Goal: Information Seeking & Learning: Learn about a topic

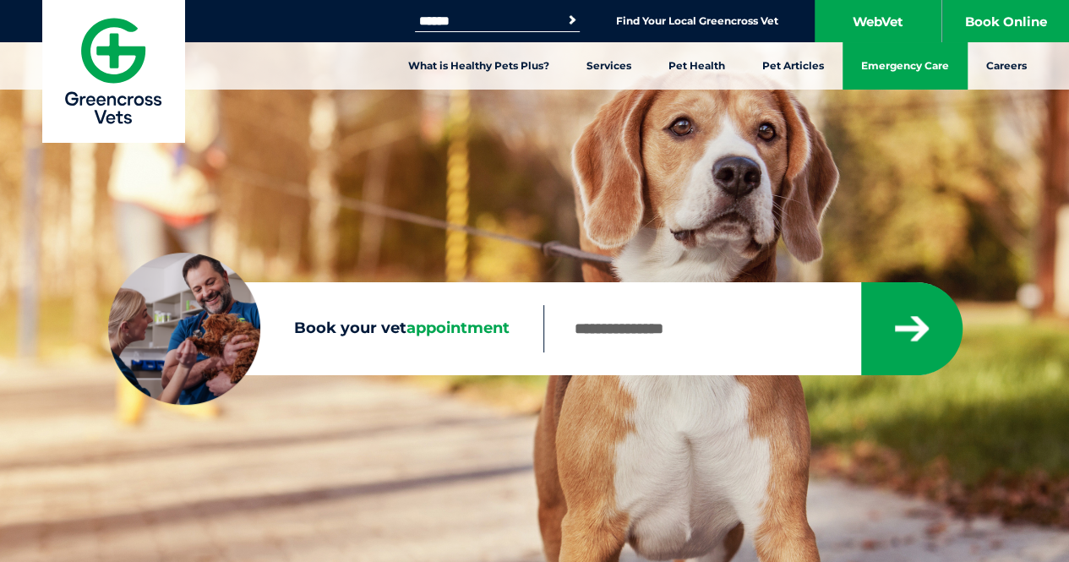
click at [896, 73] on link "Emergency Care" at bounding box center [904, 65] width 125 height 47
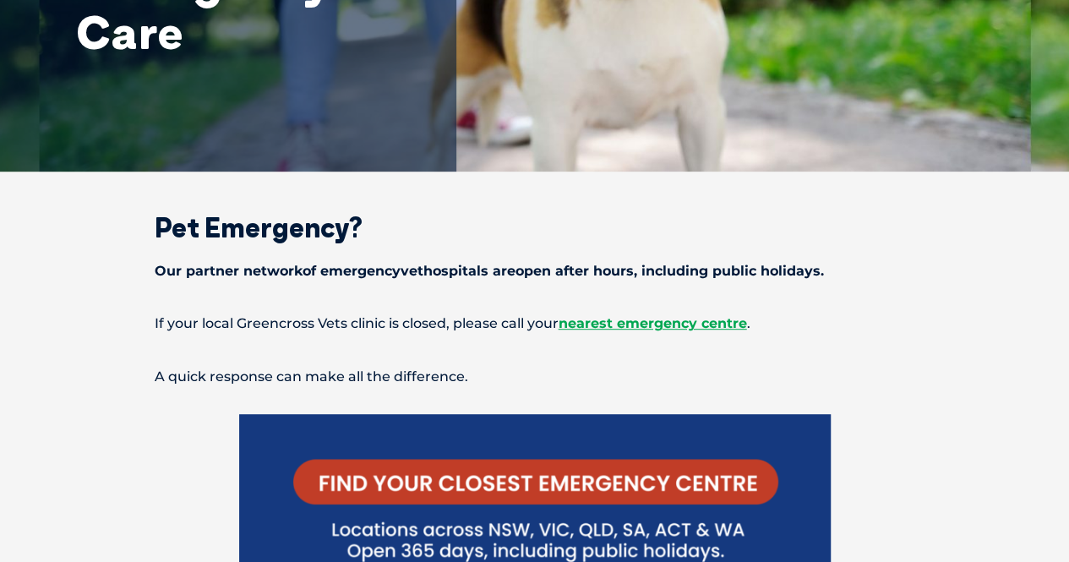
scroll to position [294, 0]
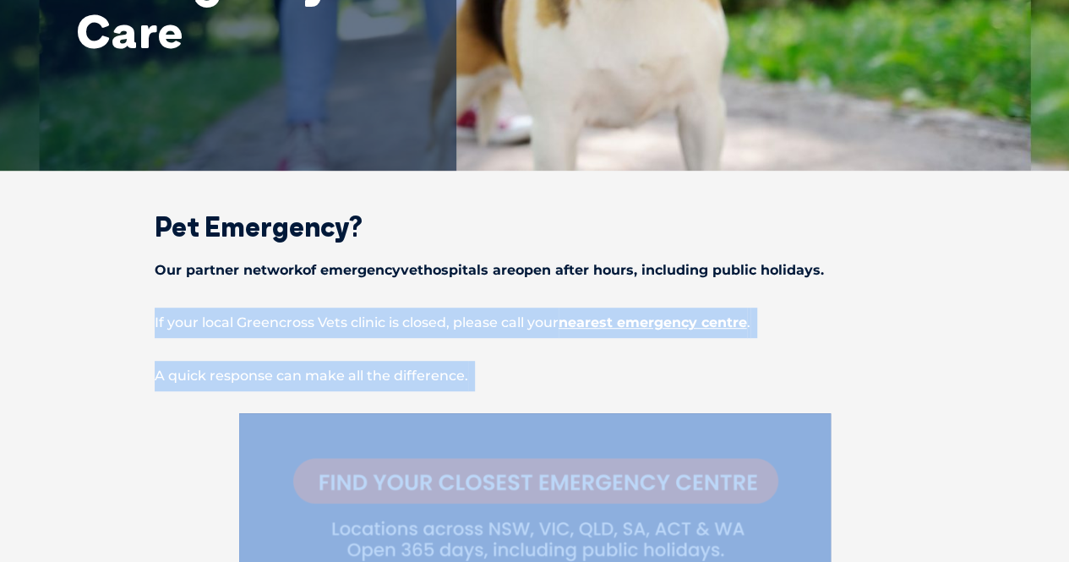
drag, startPoint x: 142, startPoint y: 319, endPoint x: 484, endPoint y: 387, distance: 349.0
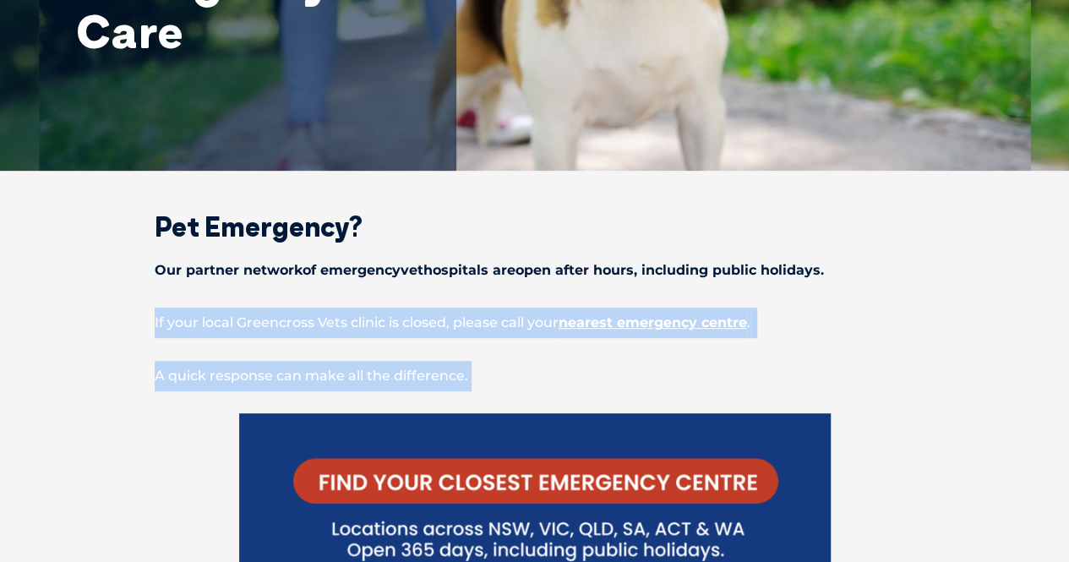
copy div "If your local Greencross Vets clinic is closed, please call your nearest emerge…"
click at [865, 378] on p "A quick response can make all the difference." at bounding box center [534, 376] width 879 height 30
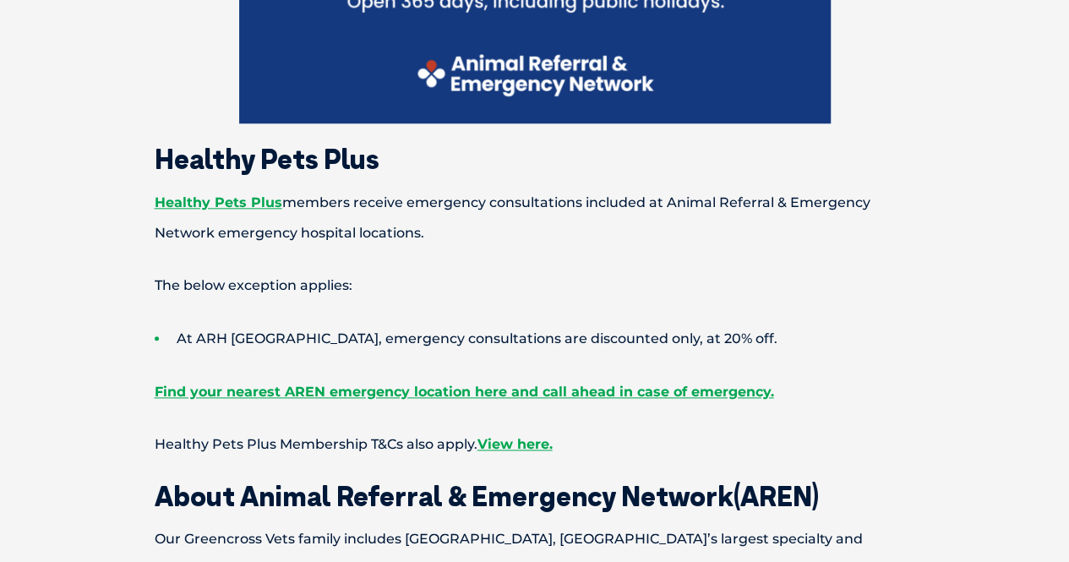
scroll to position [843, 0]
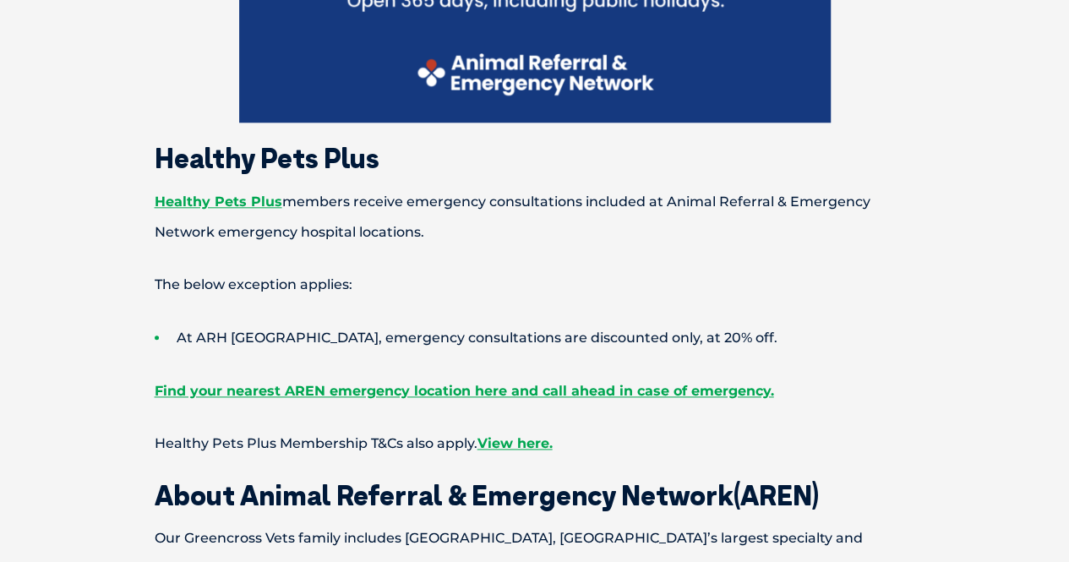
drag, startPoint x: 139, startPoint y: 202, endPoint x: 483, endPoint y: 238, distance: 346.6
click at [483, 238] on p "Healthy Pets Plus members receive emergency consultations included at Animal Re…" at bounding box center [534, 217] width 879 height 61
copy p "Healthy Pets Plus members receive emergency consultations included at Animal Re…"
click at [510, 290] on p "The below exception applies:" at bounding box center [534, 285] width 879 height 30
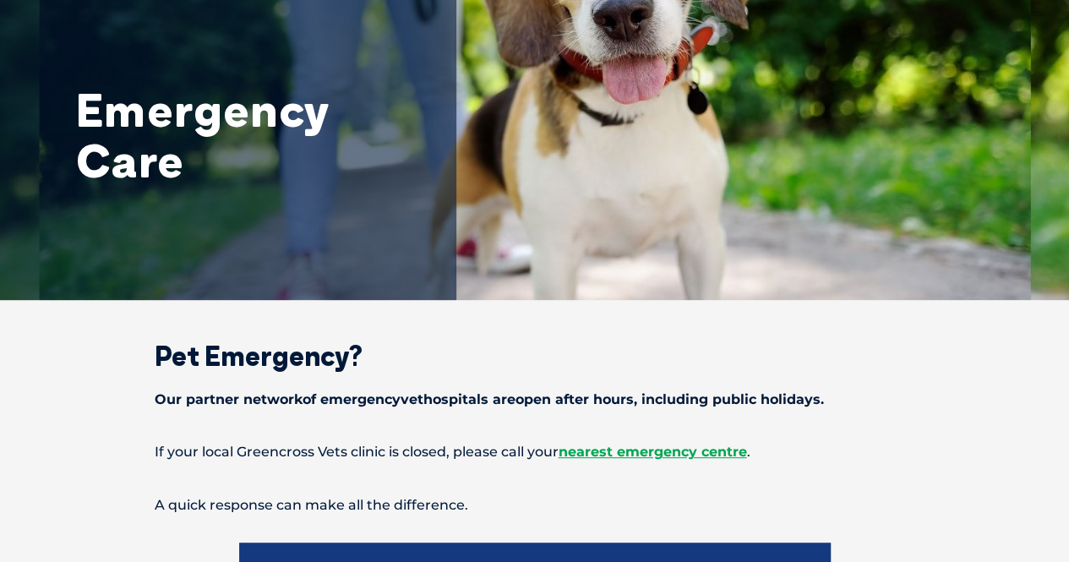
scroll to position [0, 0]
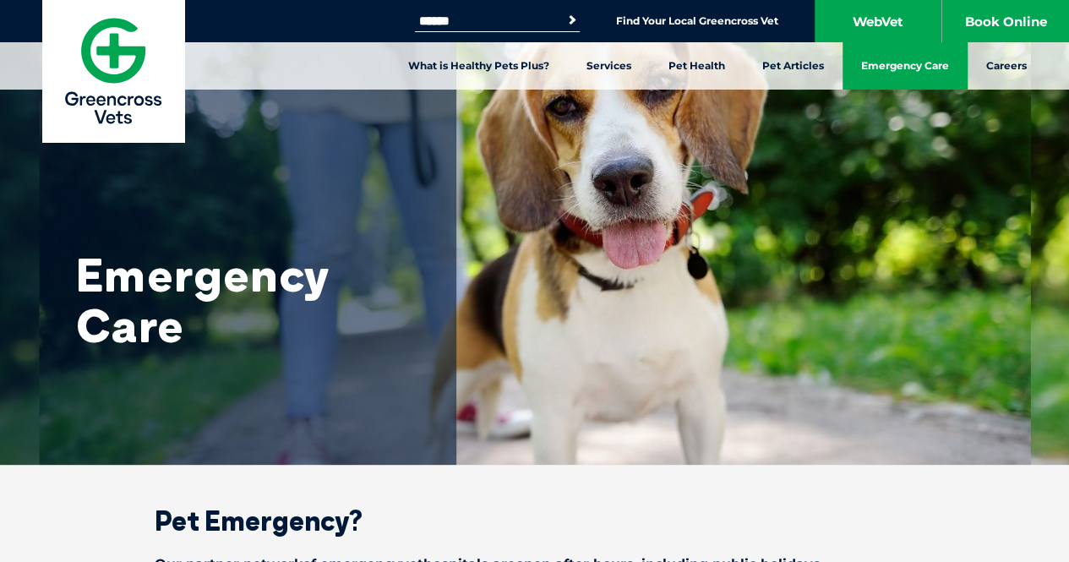
click at [497, 14] on input "Search for:" at bounding box center [487, 21] width 144 height 14
type input "**********"
click at [564, 12] on button "Search" at bounding box center [572, 20] width 17 height 17
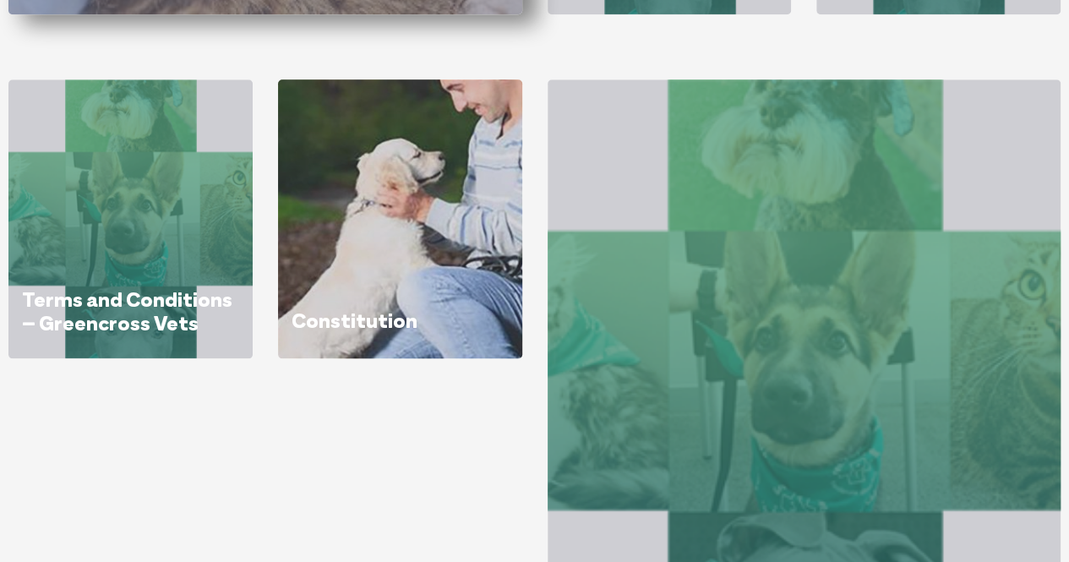
scroll to position [820, 0]
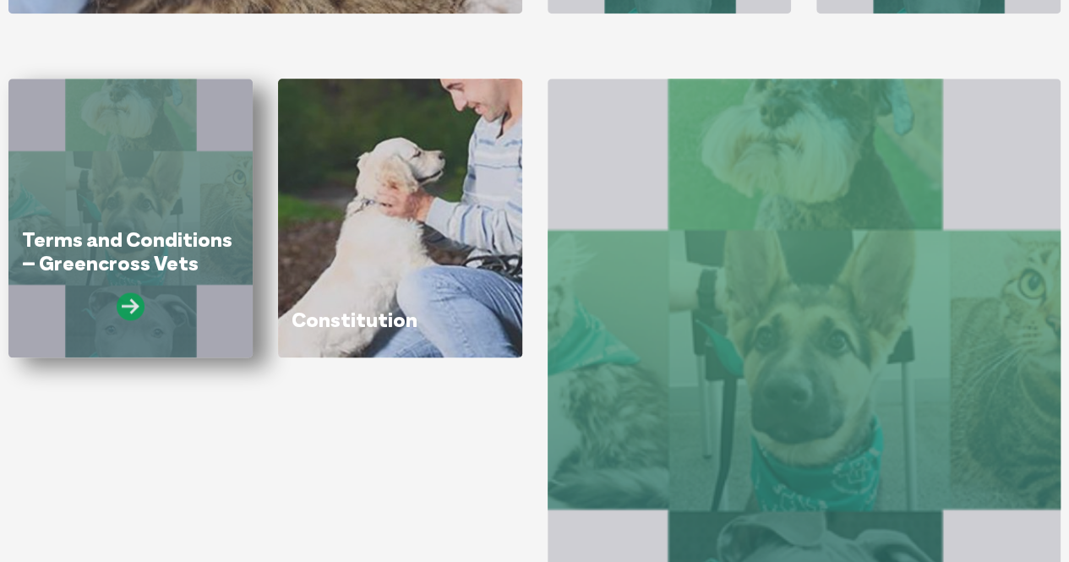
click at [128, 306] on icon at bounding box center [131, 306] width 28 height 28
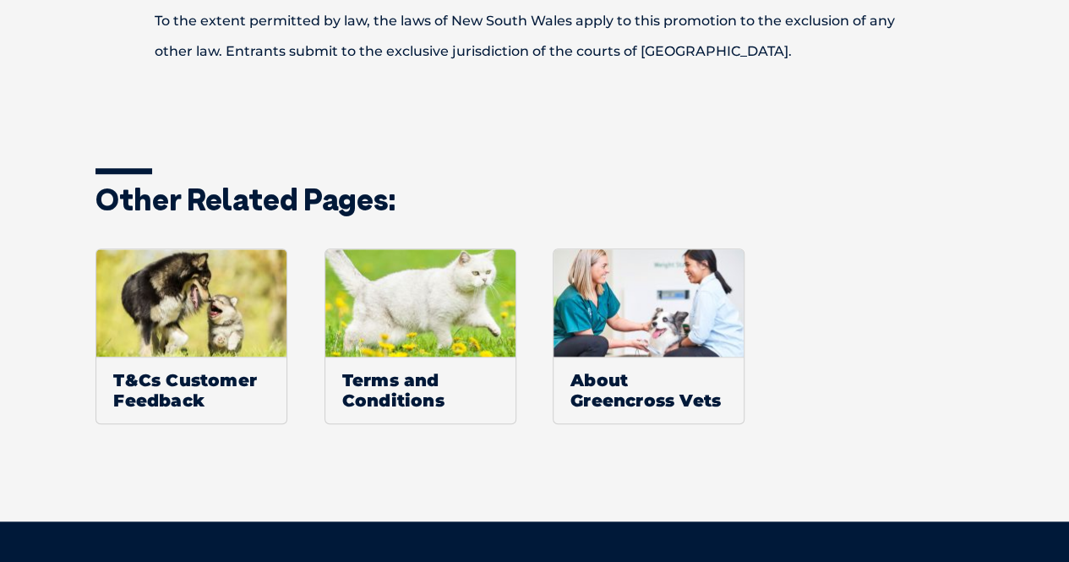
scroll to position [3791, 0]
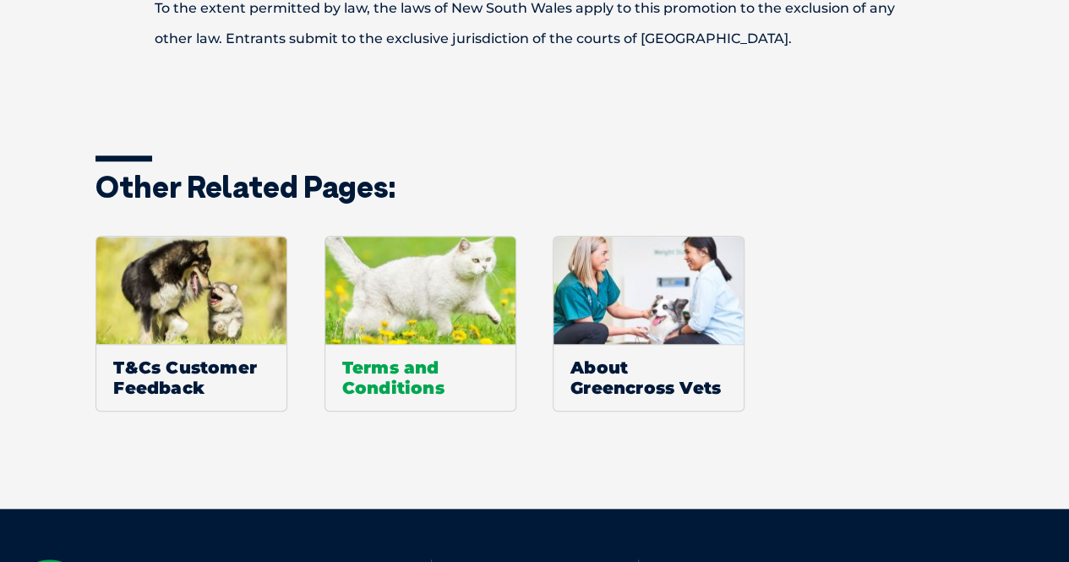
click at [408, 286] on img at bounding box center [420, 290] width 190 height 107
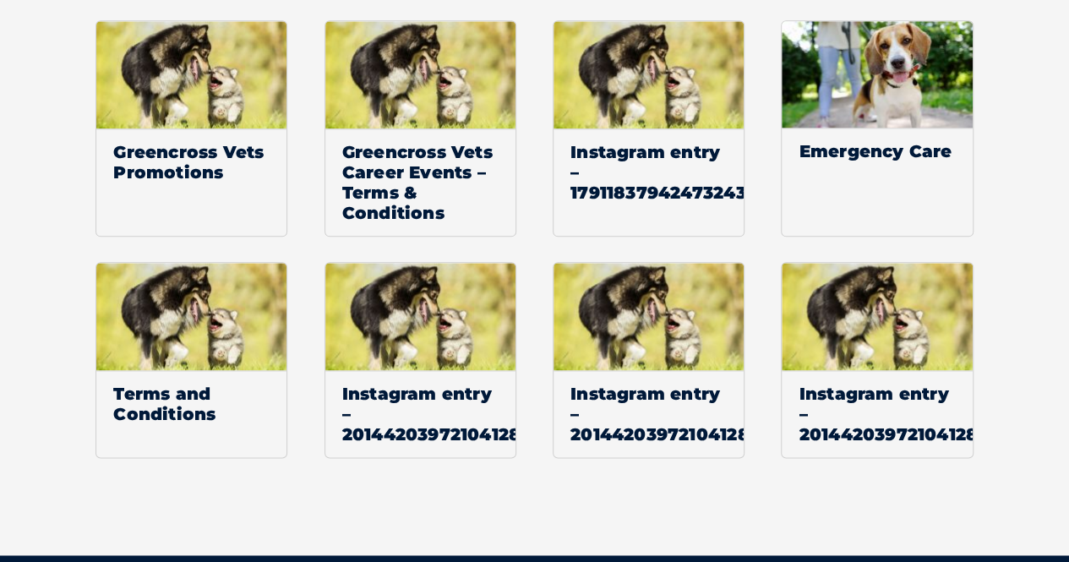
scroll to position [937, 0]
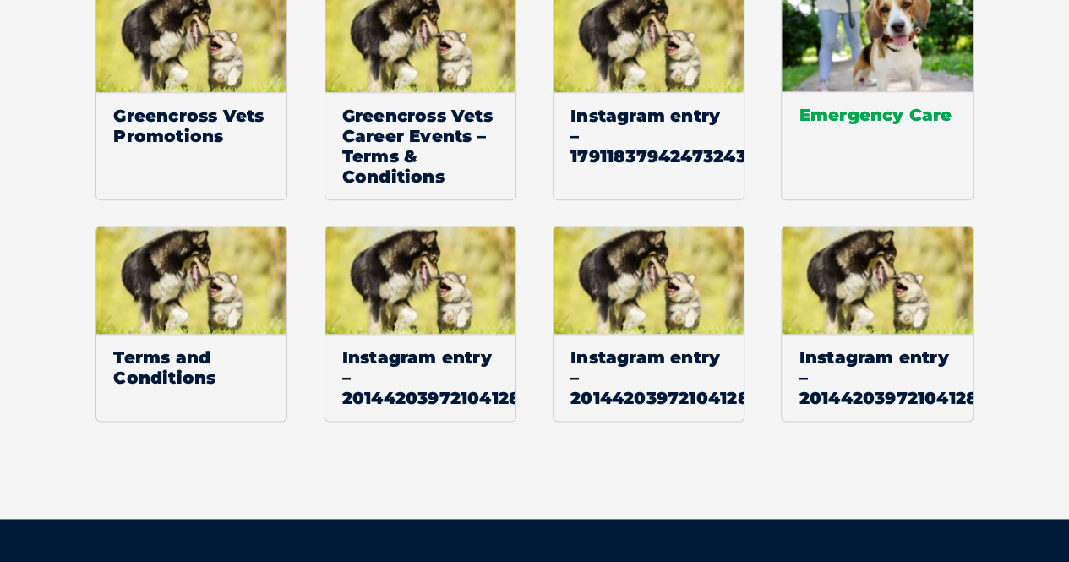
click at [863, 31] on img at bounding box center [877, 38] width 190 height 107
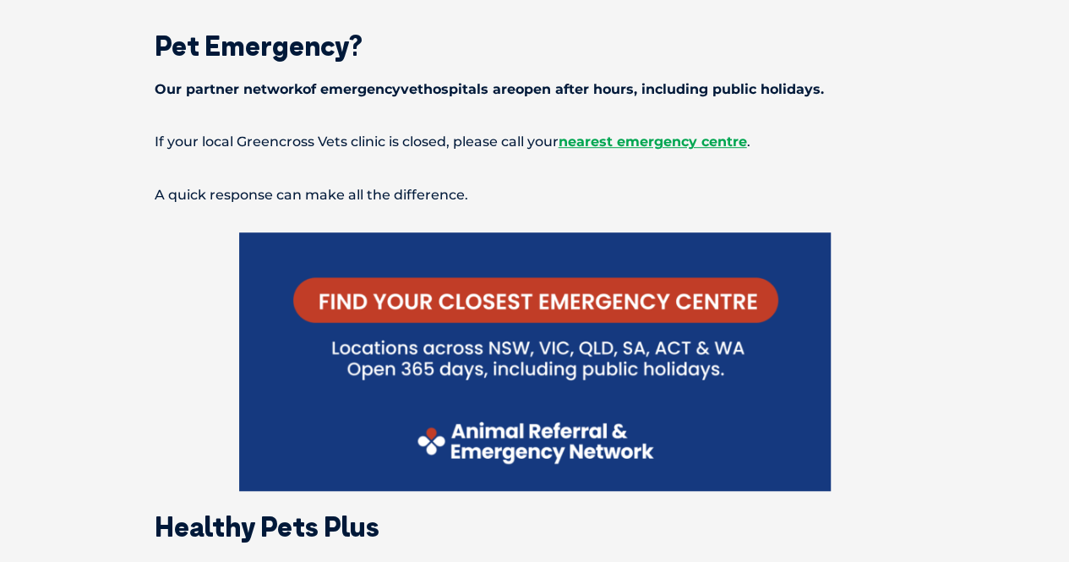
scroll to position [474, 0]
